Goal: Check status: Check status

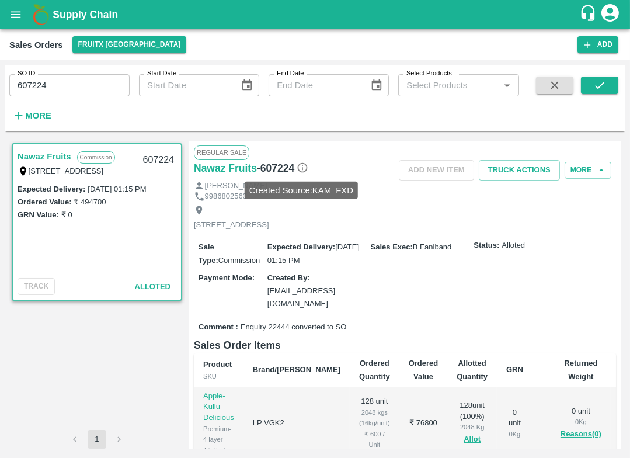
click at [333, 193] on p "Created Source: KAM_FXD" at bounding box center [301, 190] width 104 height 13
copy p "KAM_FXD"
